Goal: Find specific page/section: Find specific page/section

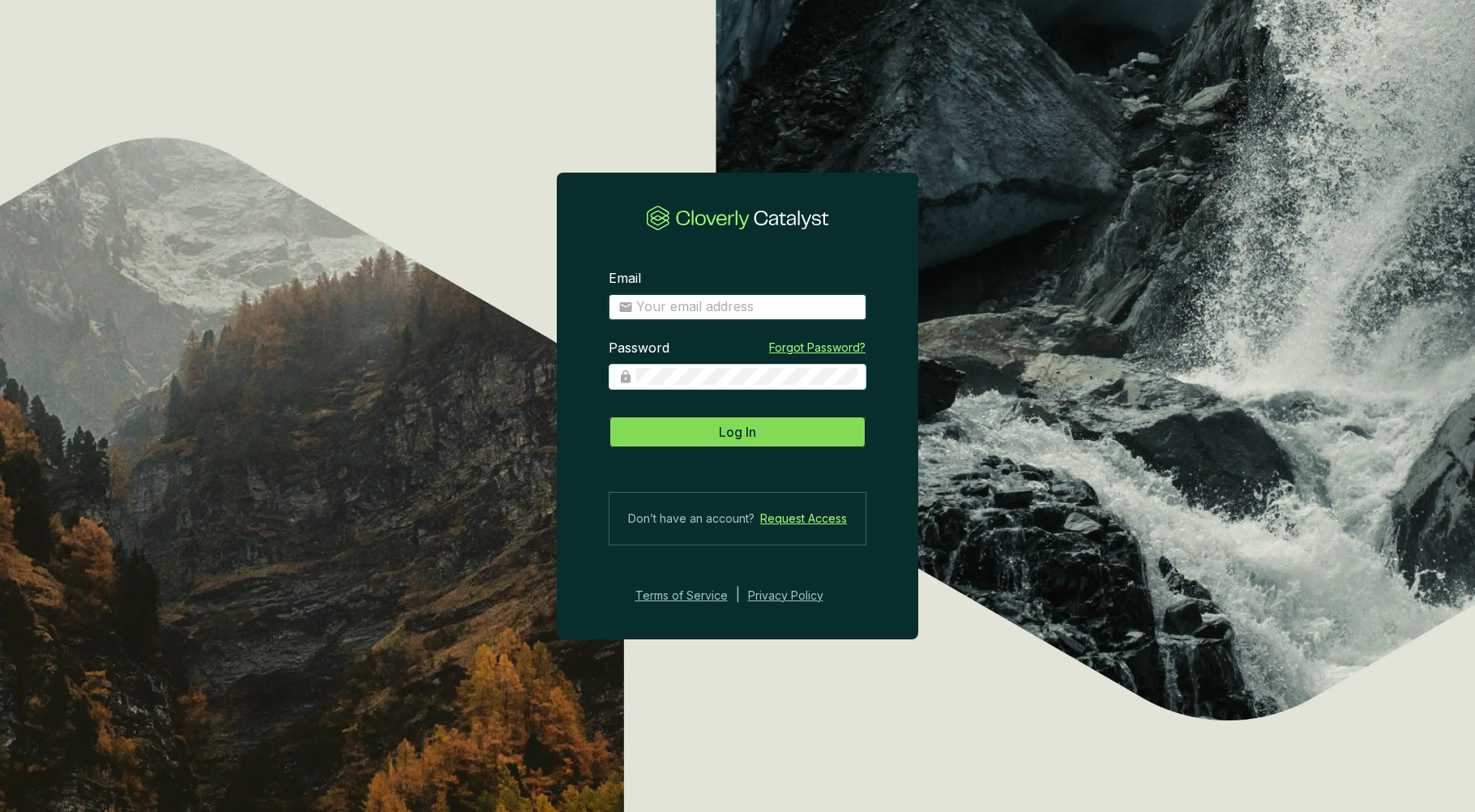
type input "[PERSON_NAME][EMAIL_ADDRESS][PERSON_NAME][DOMAIN_NAME]"
click at [761, 431] on button "Log In" at bounding box center [737, 432] width 258 height 33
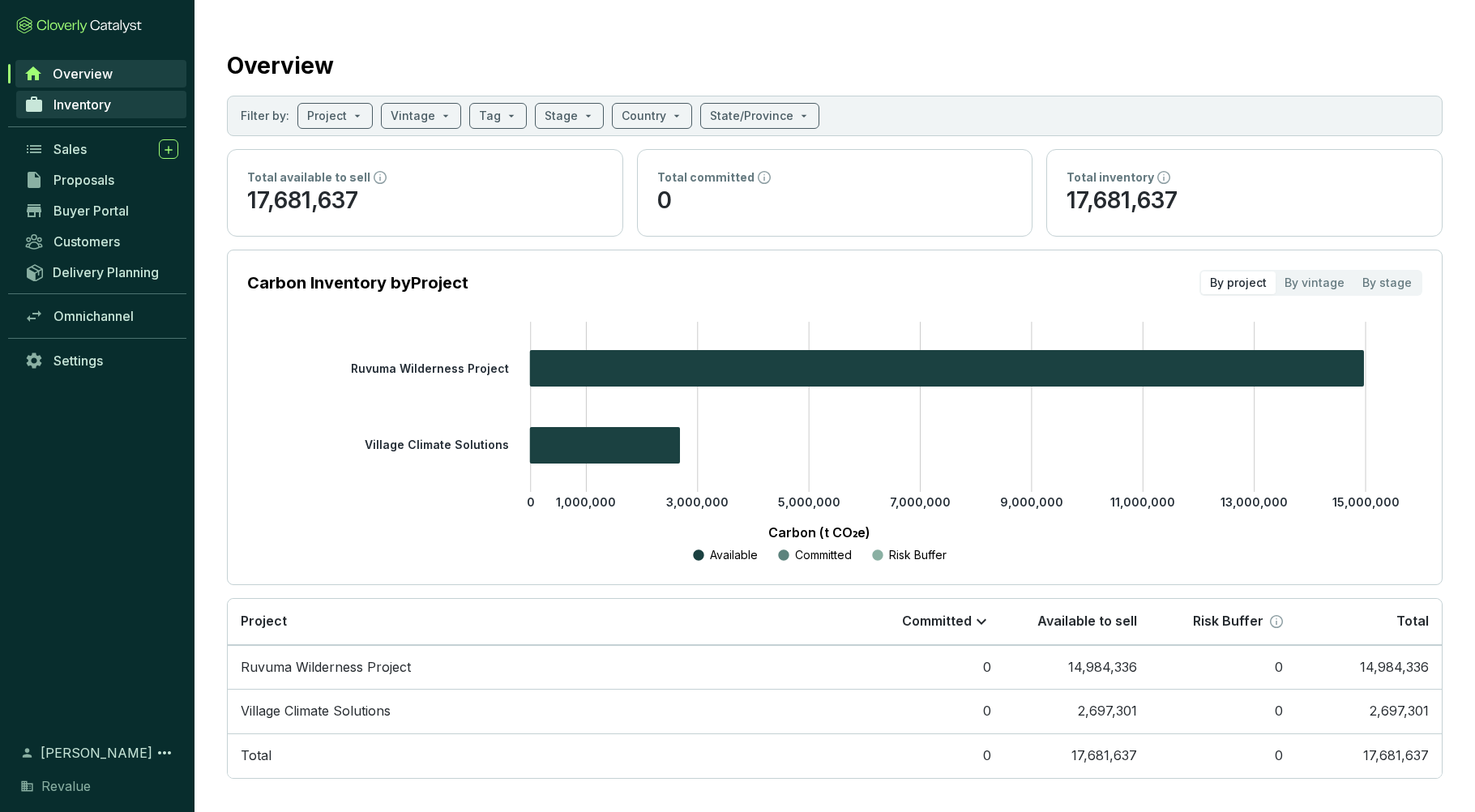
click at [98, 106] on span "Inventory" at bounding box center [82, 104] width 58 height 16
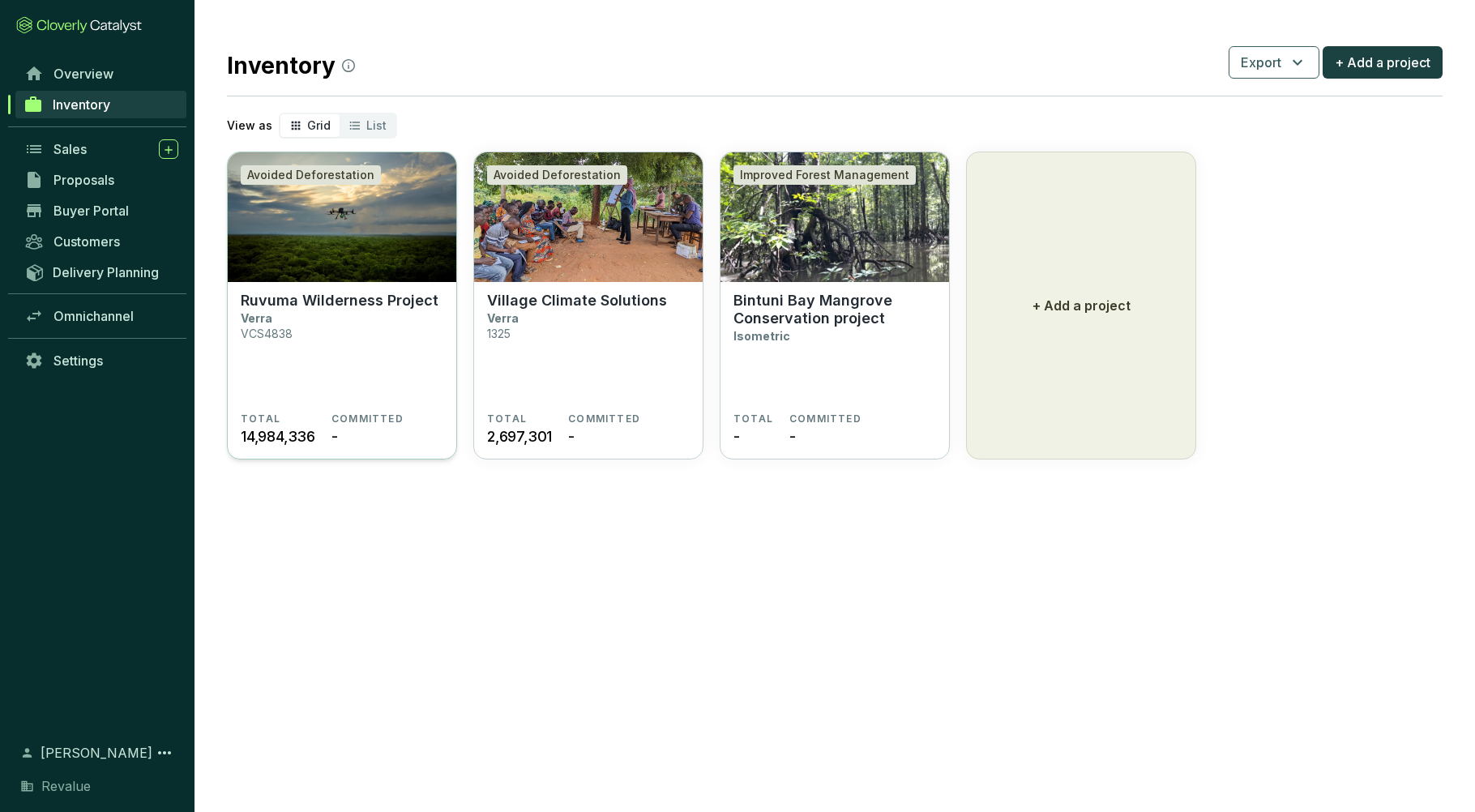
click at [334, 231] on img at bounding box center [341, 217] width 228 height 129
